Goal: Information Seeking & Learning: Learn about a topic

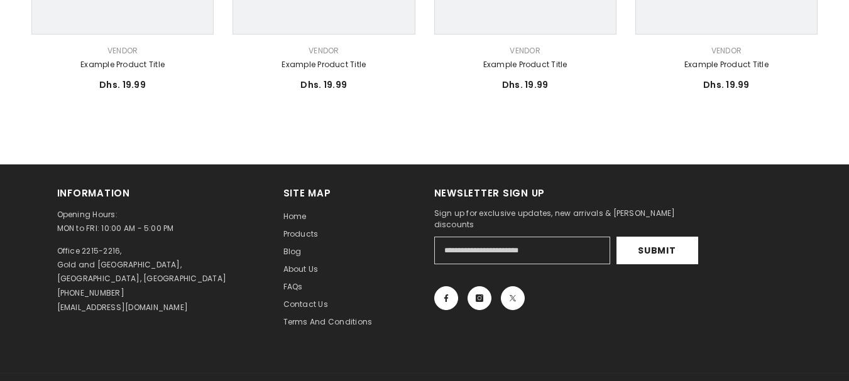
scroll to position [817, 0]
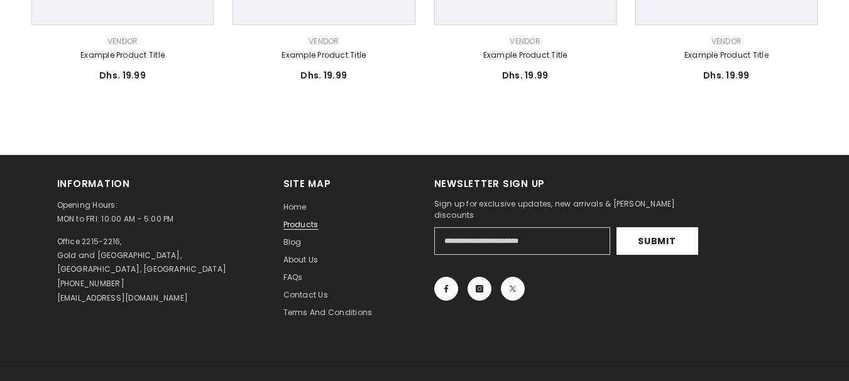
click at [310, 226] on span "Products" at bounding box center [300, 224] width 35 height 11
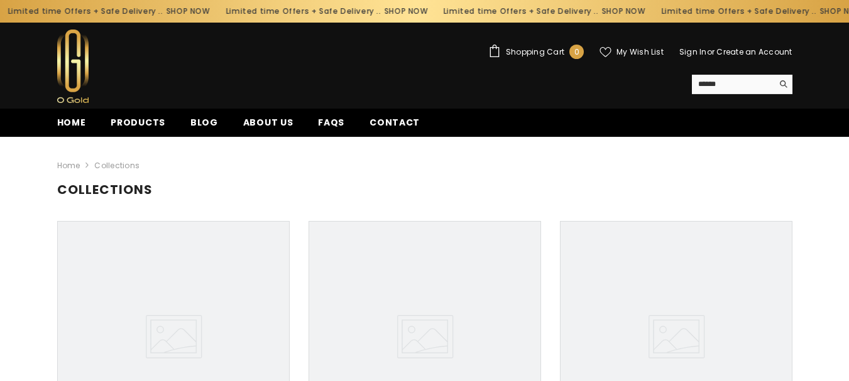
click at [79, 116] on link "Home" at bounding box center [72, 126] width 54 height 21
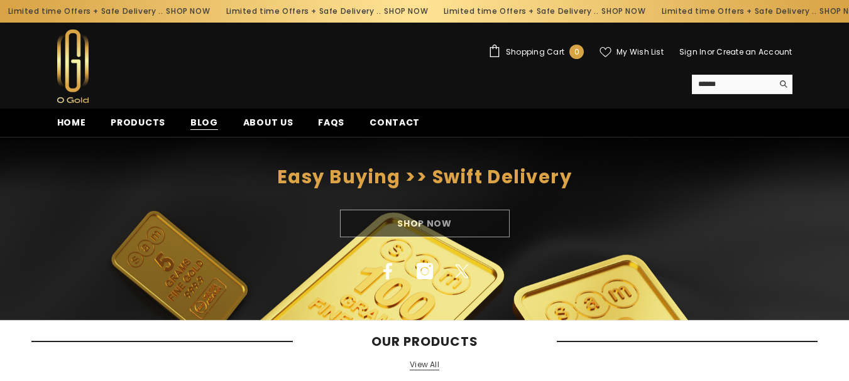
click at [202, 116] on span "Blog" at bounding box center [204, 122] width 28 height 13
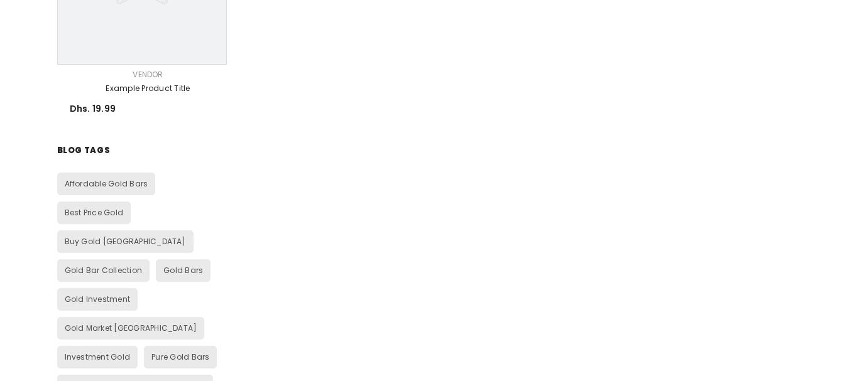
scroll to position [1257, 0]
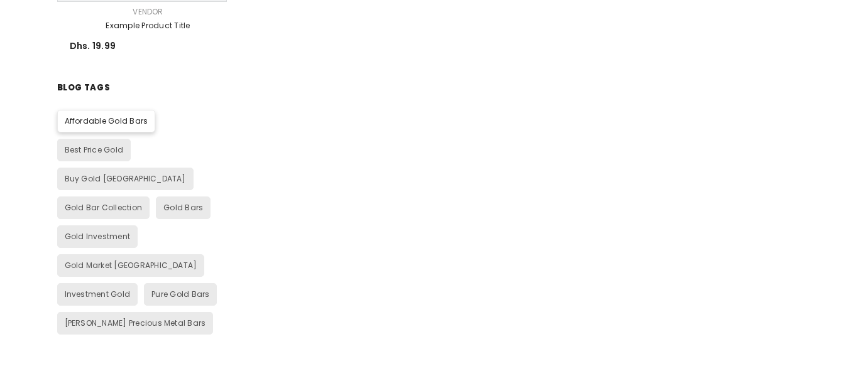
click at [146, 128] on link "Affordable Gold Bars" at bounding box center [106, 121] width 97 height 21
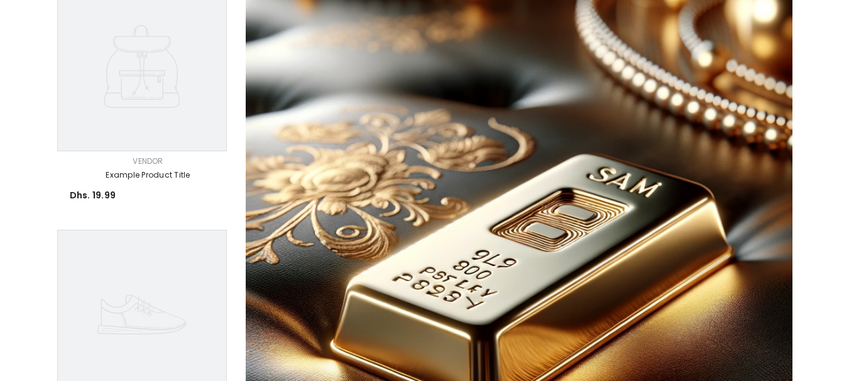
scroll to position [377, 0]
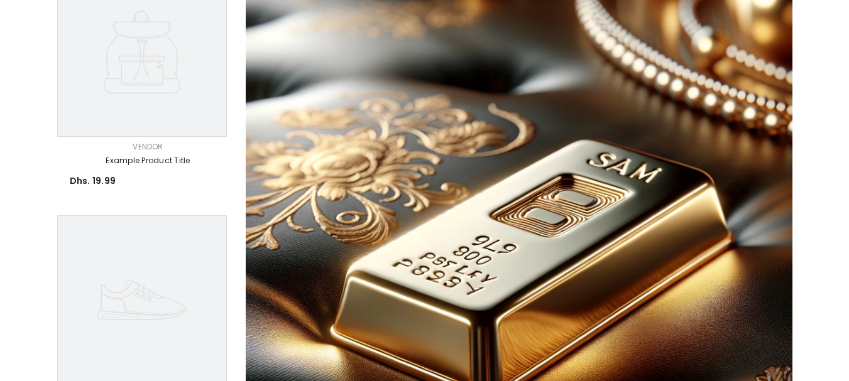
click at [182, 91] on icon at bounding box center [142, 52] width 170 height 170
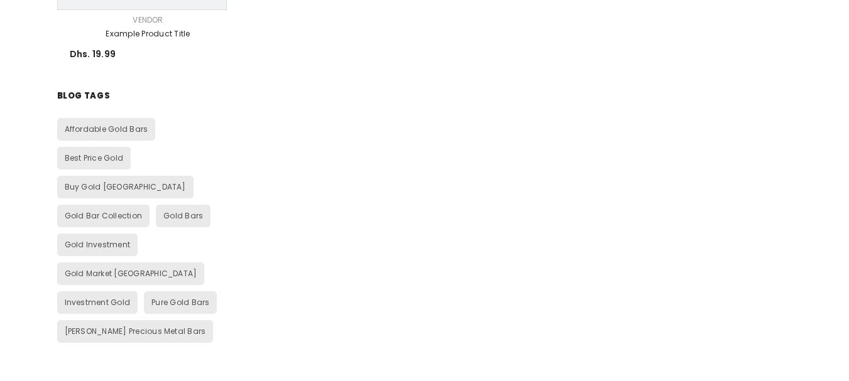
scroll to position [1319, 0]
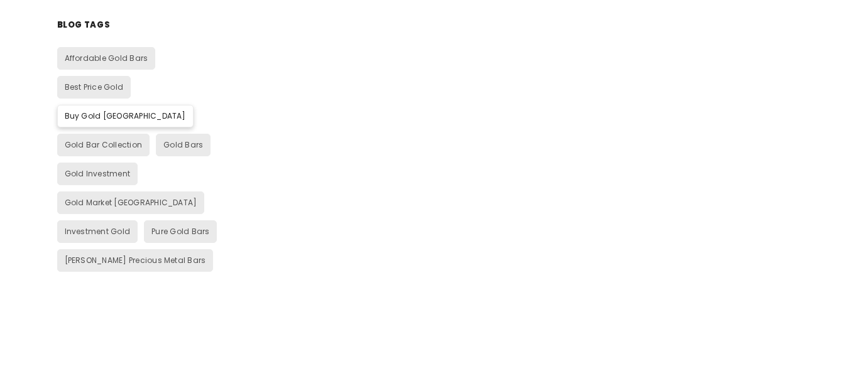
click at [185, 111] on span "Buy Gold UAE" at bounding box center [125, 116] width 121 height 11
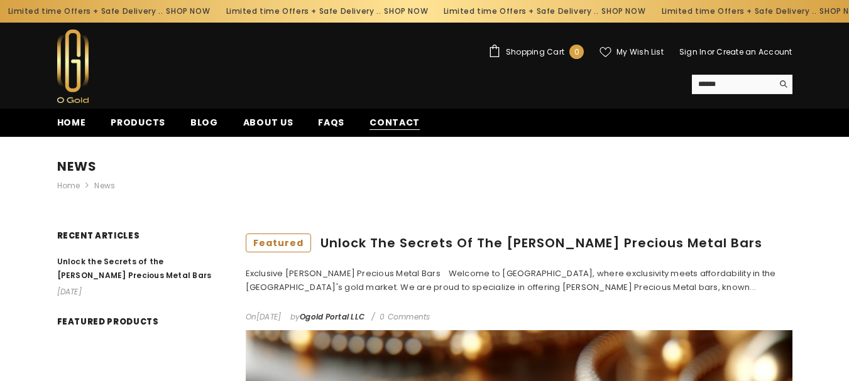
click at [391, 116] on span "Contact" at bounding box center [394, 122] width 50 height 13
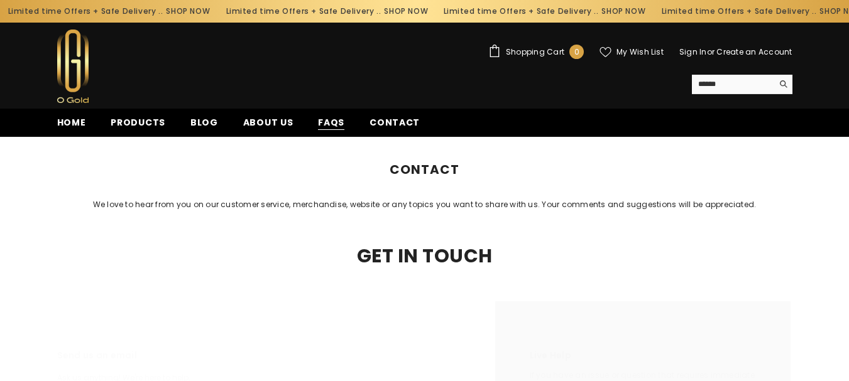
click at [329, 120] on span "FAQs" at bounding box center [331, 122] width 26 height 13
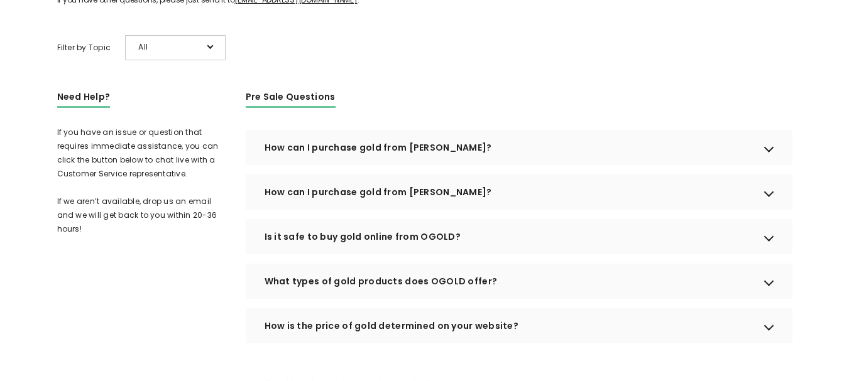
scroll to position [251, 0]
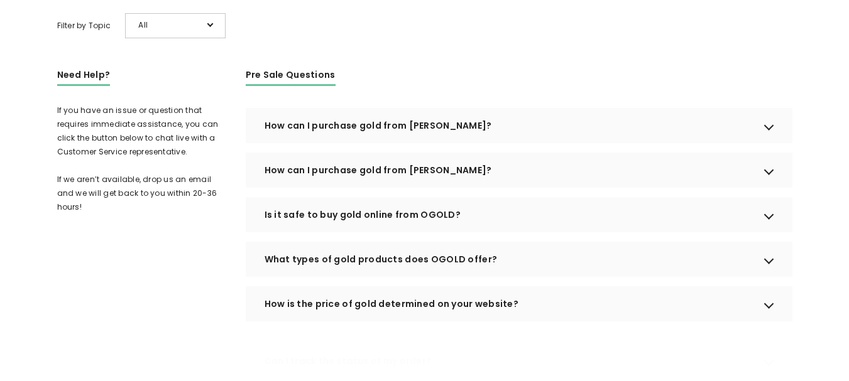
click at [614, 140] on div "How can I purchase gold from [PERSON_NAME]?" at bounding box center [519, 125] width 547 height 35
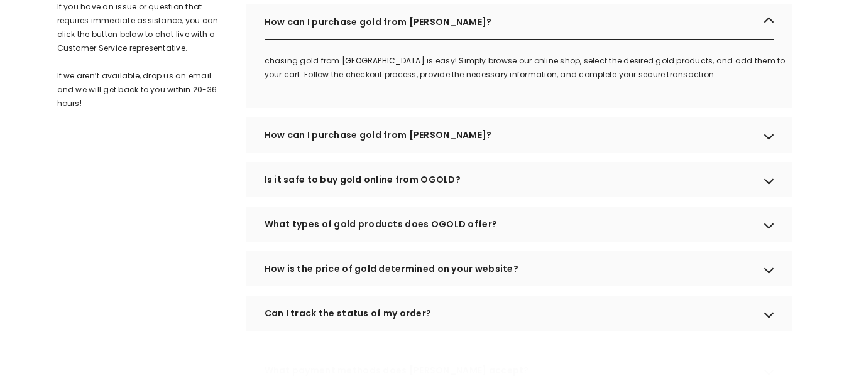
scroll to position [377, 0]
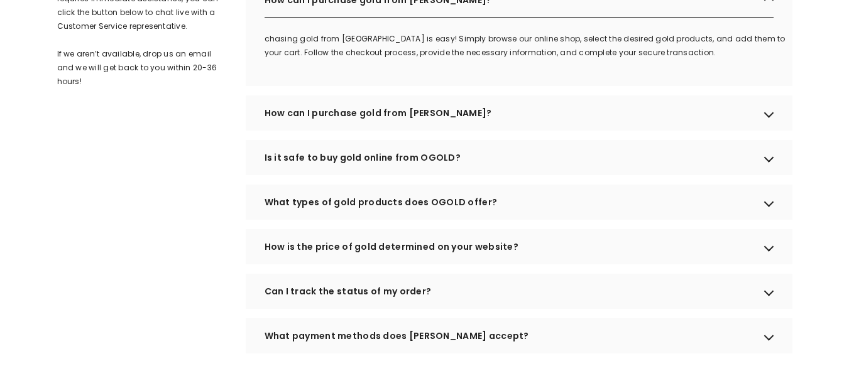
click at [614, 131] on div "How can I purchase gold from [PERSON_NAME]?" at bounding box center [519, 112] width 547 height 35
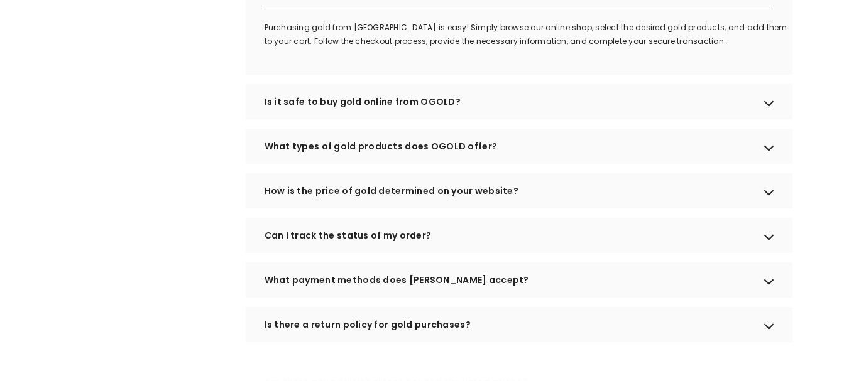
scroll to position [503, 0]
click at [613, 118] on div "Is it safe to buy gold online from OGOLD?" at bounding box center [519, 100] width 547 height 35
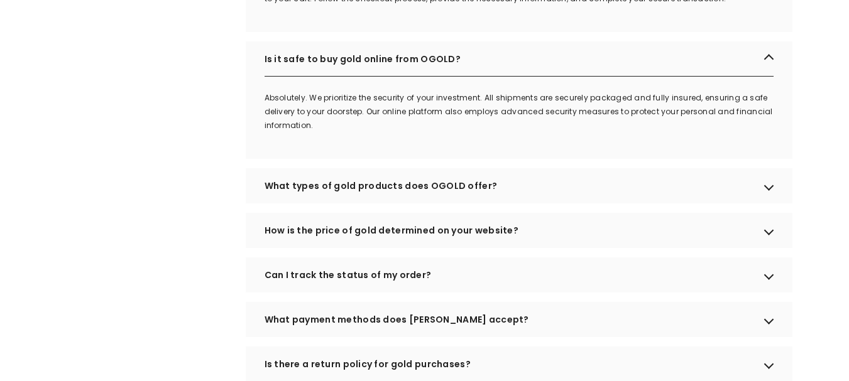
scroll to position [628, 0]
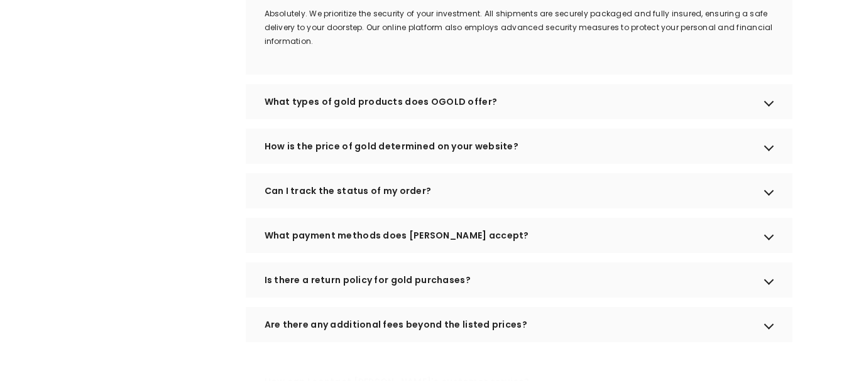
click at [624, 119] on div "What types of gold products does OGOLD offer?" at bounding box center [519, 101] width 547 height 35
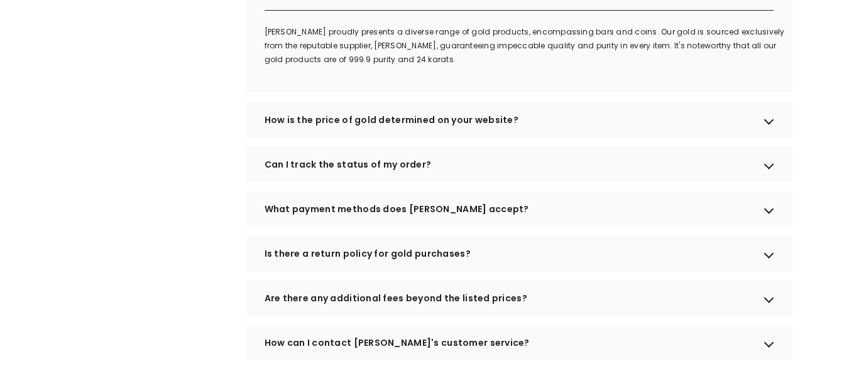
scroll to position [754, 0]
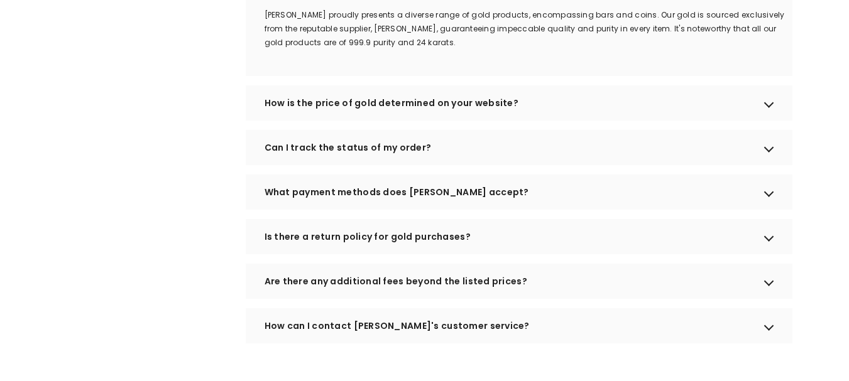
click at [624, 121] on div "How is the price of gold determined on your website?" at bounding box center [519, 102] width 547 height 35
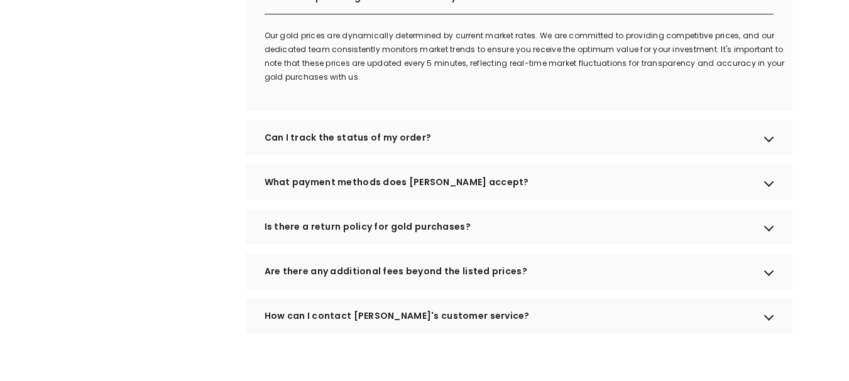
scroll to position [880, 0]
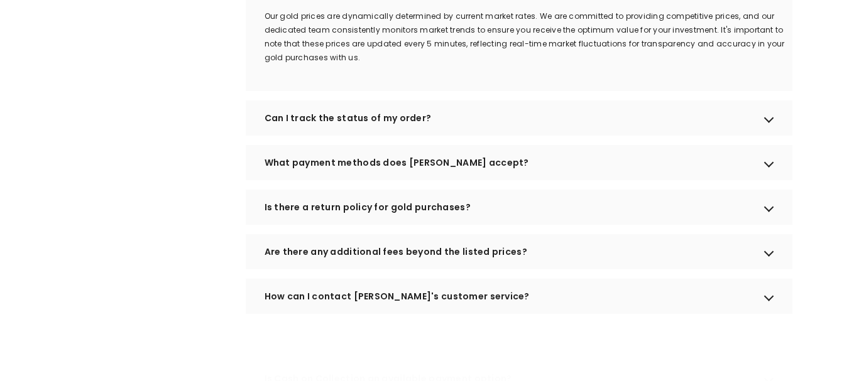
click at [577, 133] on div "Can I track the status of my order?" at bounding box center [519, 118] width 547 height 35
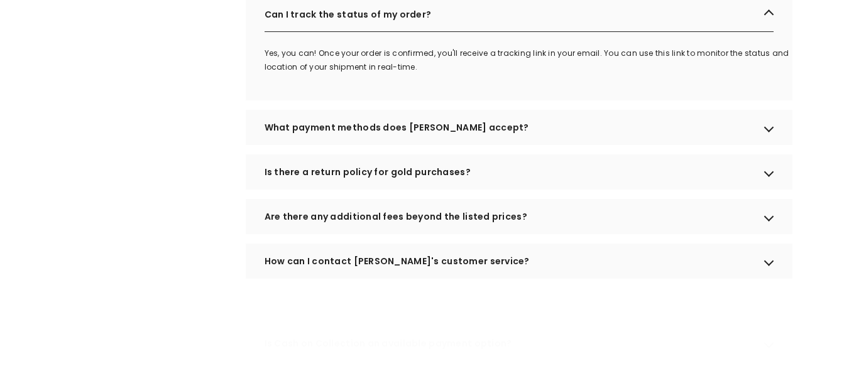
scroll to position [1005, 0]
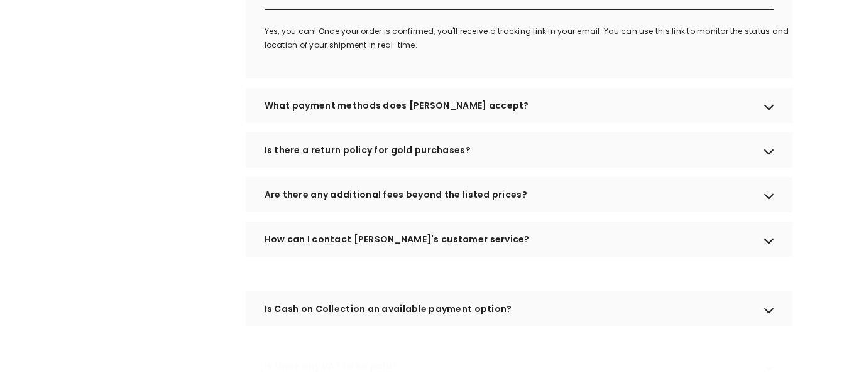
click at [569, 117] on div "What payment methods does [PERSON_NAME] accept?" at bounding box center [519, 105] width 547 height 35
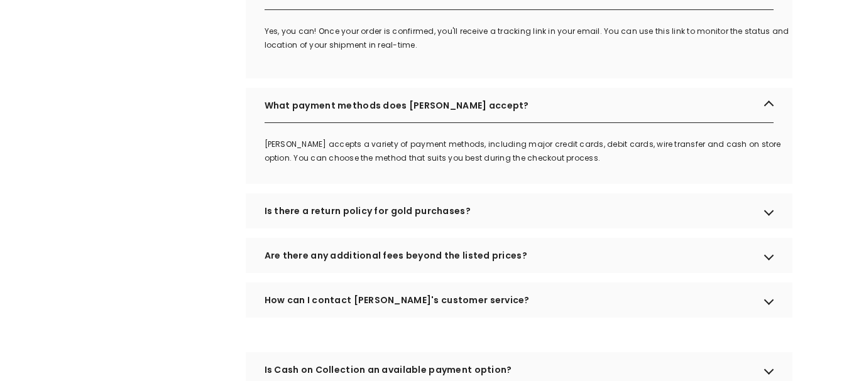
scroll to position [1068, 0]
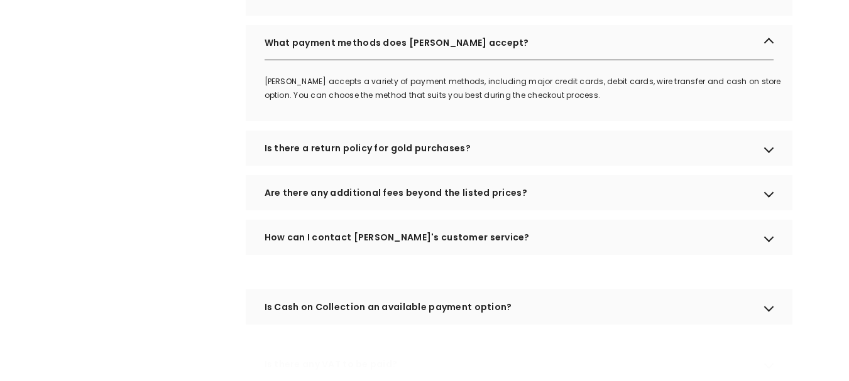
click at [545, 156] on div "Is there a return policy for gold purchases?" at bounding box center [519, 148] width 547 height 35
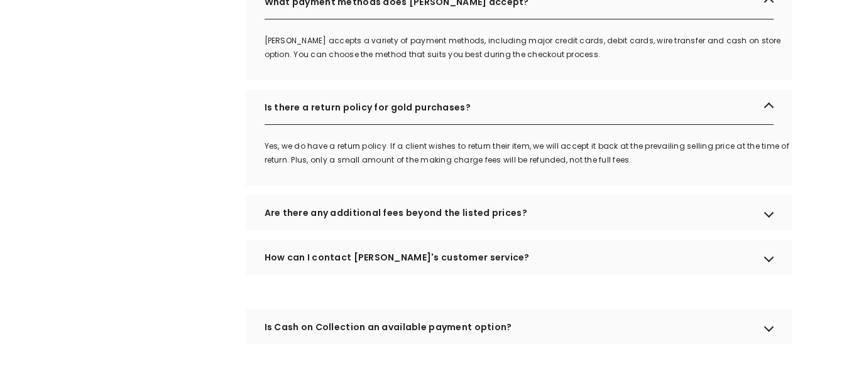
scroll to position [1131, 0]
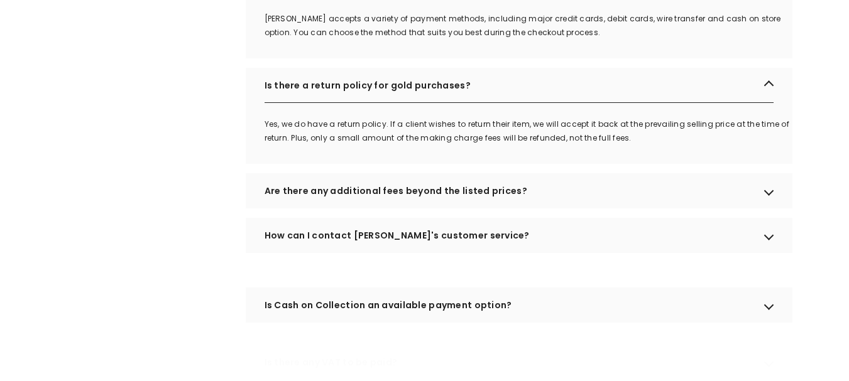
click at [554, 209] on div "Are there any additional fees beyond the listed prices?" at bounding box center [519, 190] width 547 height 35
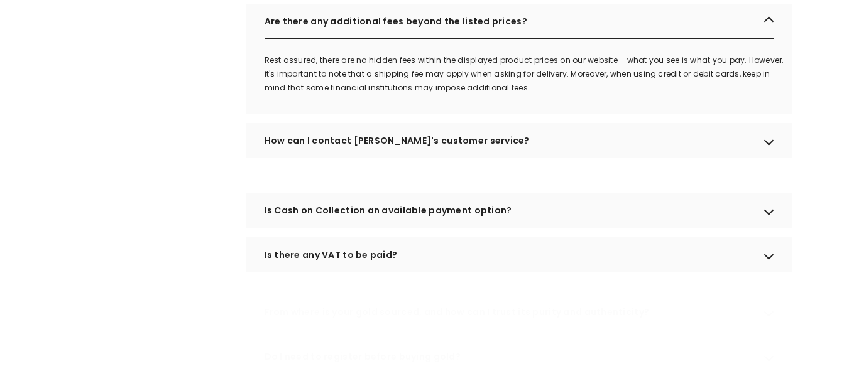
scroll to position [1319, 0]
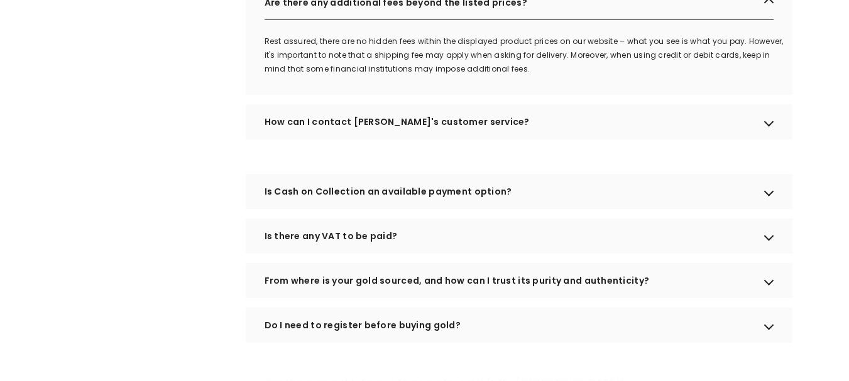
click at [545, 136] on div "How can I contact [PERSON_NAME]'s customer service?" at bounding box center [519, 121] width 547 height 35
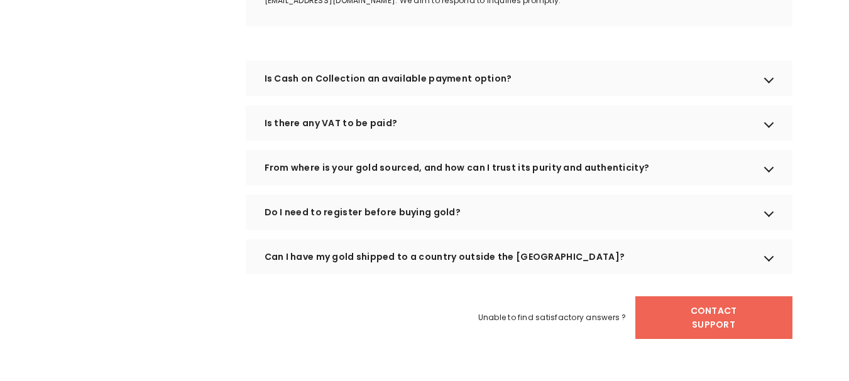
scroll to position [1508, 0]
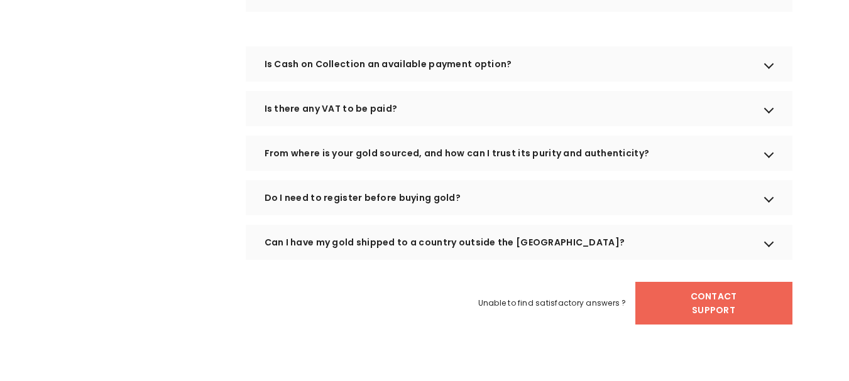
click at [533, 82] on div "Is Cash on Collection an available payment option?" at bounding box center [519, 63] width 547 height 35
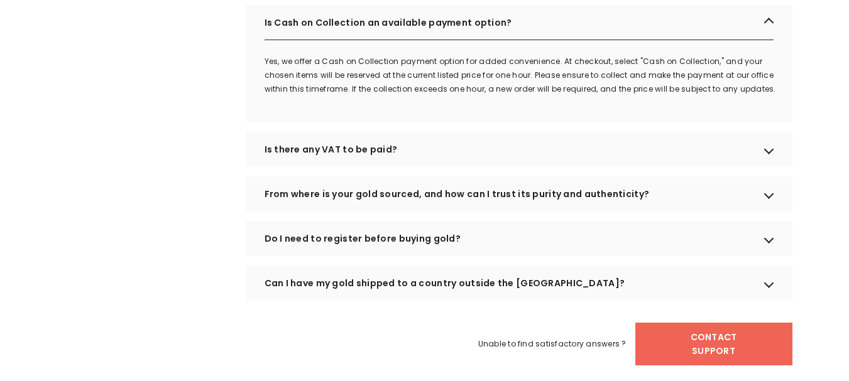
scroll to position [1571, 0]
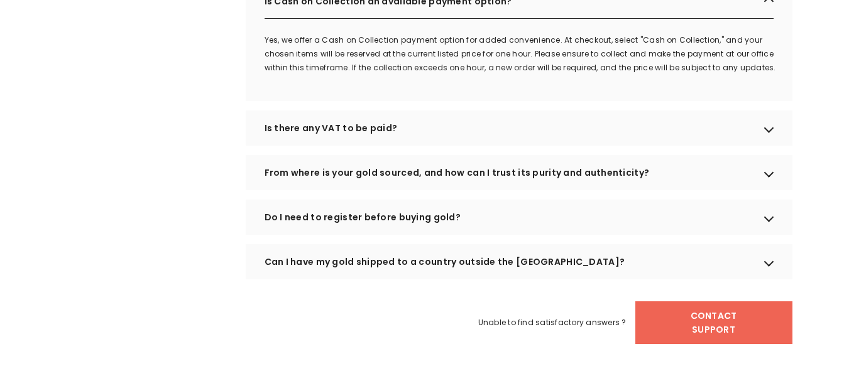
click at [418, 141] on div "Is there any VAT to be paid?" at bounding box center [519, 128] width 547 height 35
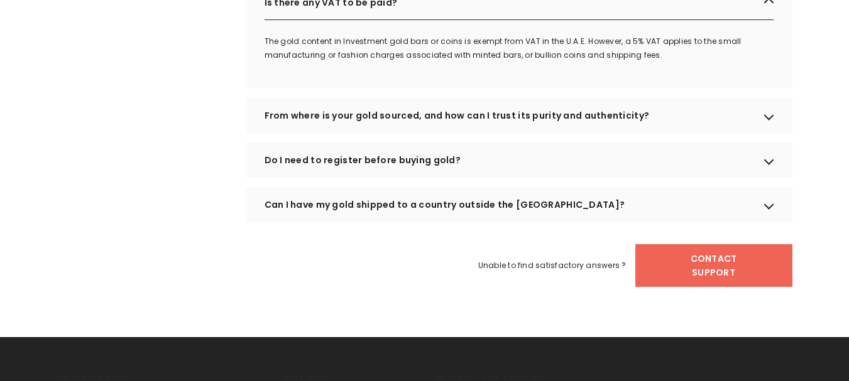
scroll to position [1759, 0]
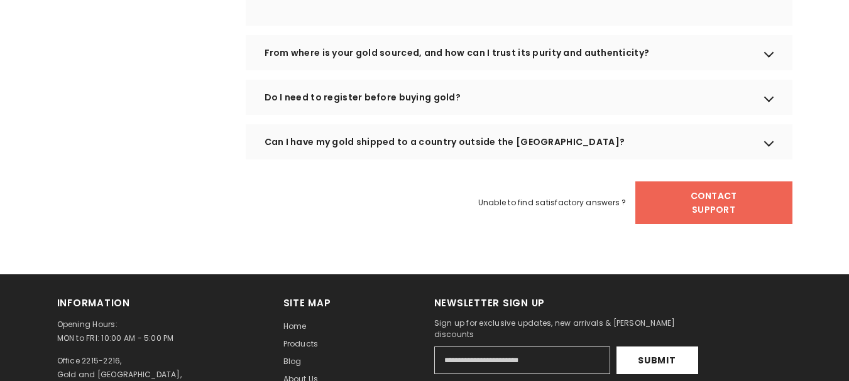
click at [478, 68] on div "From where is your gold sourced, and how can I trust its purity and authenticit…" at bounding box center [519, 52] width 547 height 35
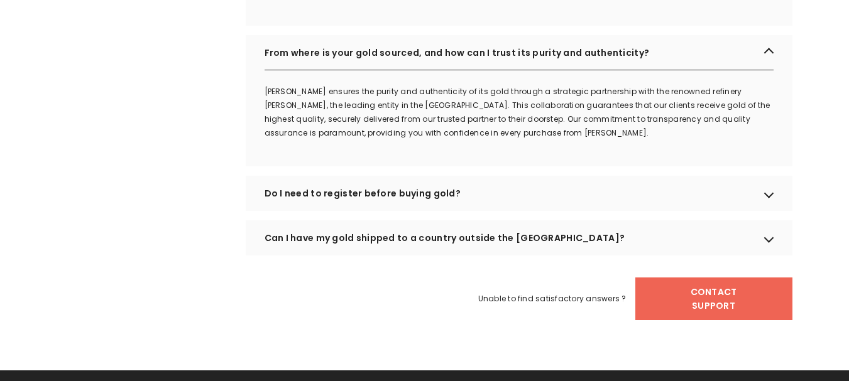
scroll to position [1822, 0]
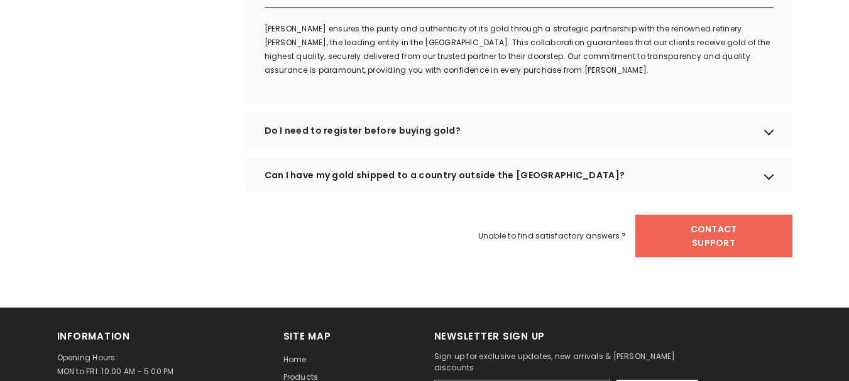
click at [470, 148] on div "Do I need to register before buying gold?" at bounding box center [519, 130] width 547 height 35
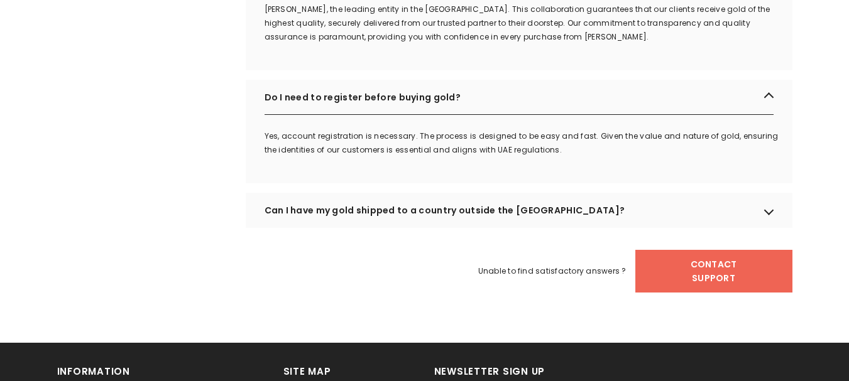
scroll to position [1885, 0]
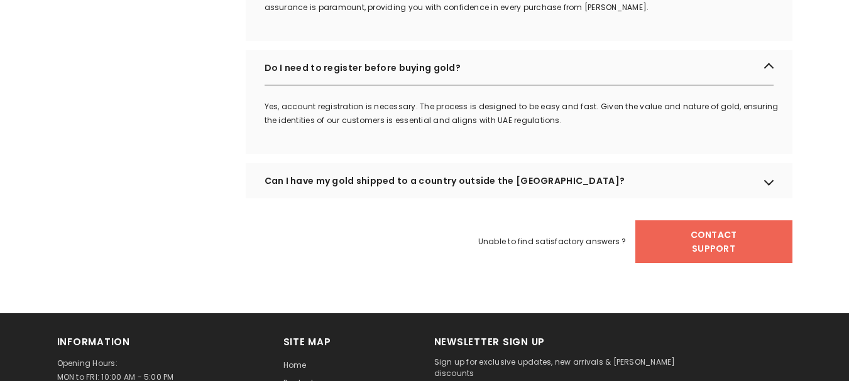
click at [541, 199] on div "Can I have my gold shipped to a country outside the [GEOGRAPHIC_DATA]?" at bounding box center [519, 180] width 547 height 35
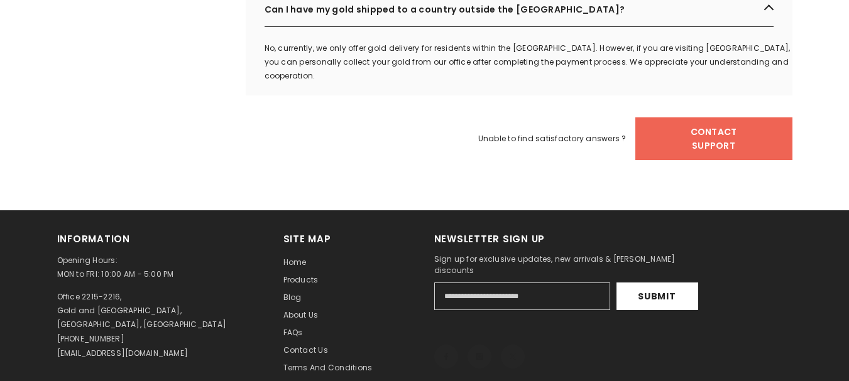
scroll to position [2073, 0]
